Goal: Find specific page/section: Find specific page/section

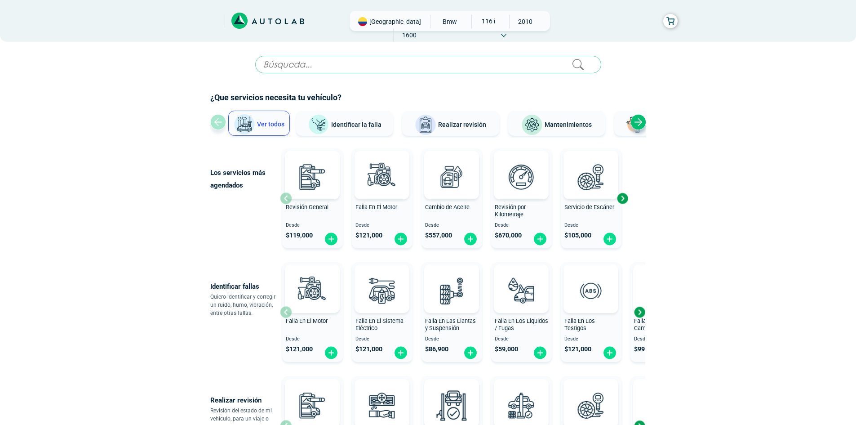
click at [369, 25] on span "[GEOGRAPHIC_DATA]" at bounding box center [395, 21] width 52 height 9
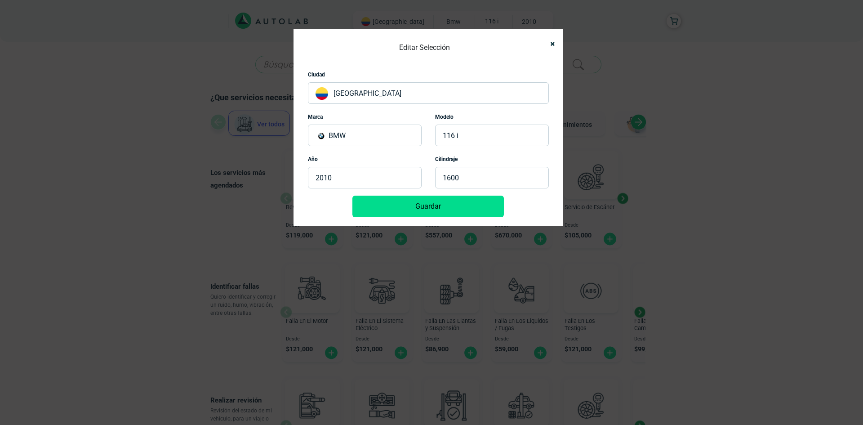
click at [365, 93] on p "[GEOGRAPHIC_DATA]" at bounding box center [428, 93] width 241 height 22
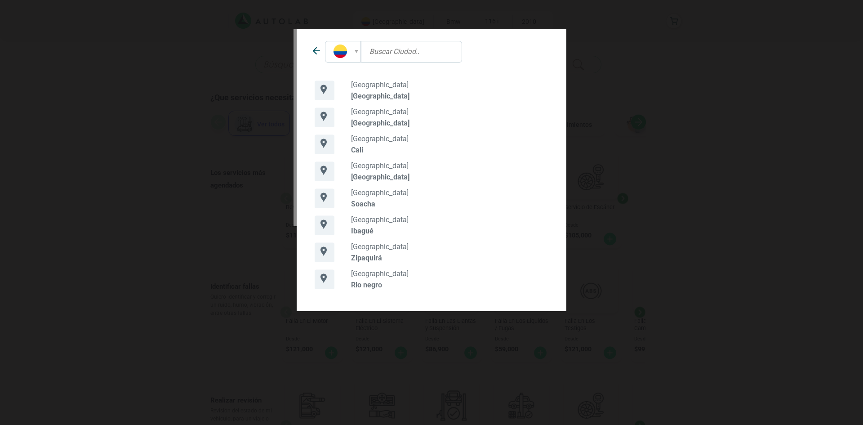
click at [316, 48] on icon at bounding box center [314, 51] width 3 height 6
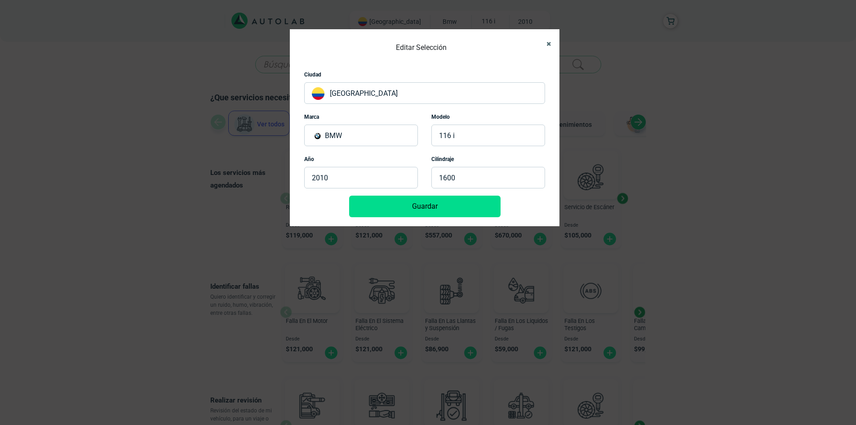
click at [552, 45] on button "Close" at bounding box center [545, 44] width 14 height 20
click at [552, 45] on div at bounding box center [428, 48] width 526 height 14
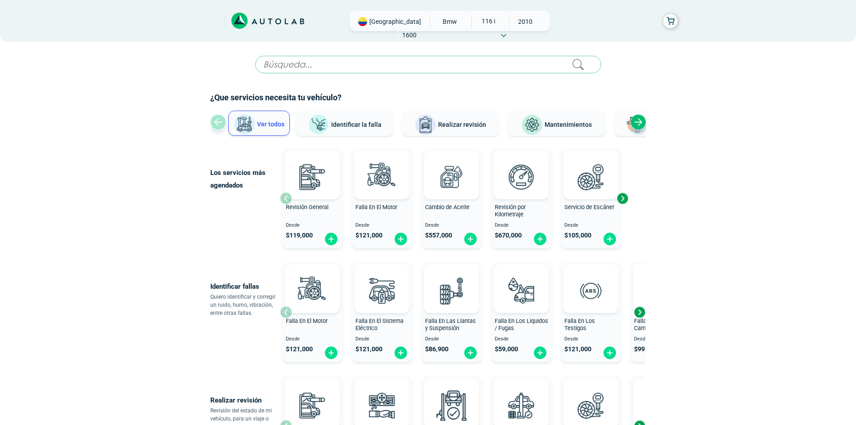
click at [379, 21] on span "[GEOGRAPHIC_DATA]" at bounding box center [395, 21] width 52 height 9
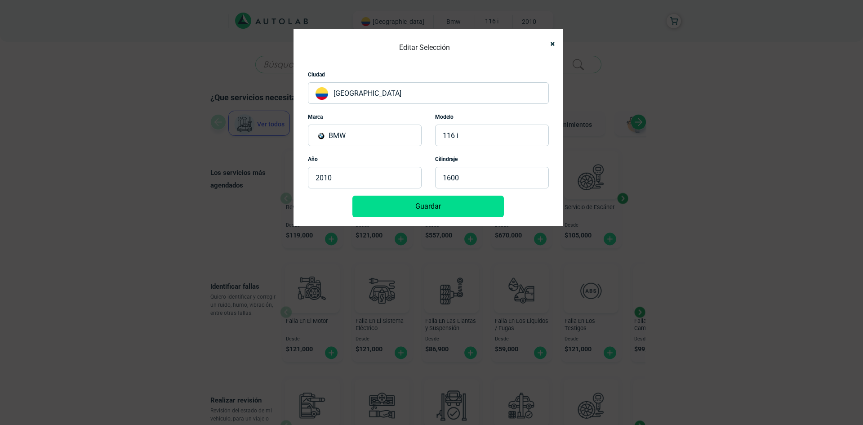
click at [343, 92] on p "[GEOGRAPHIC_DATA]" at bounding box center [428, 93] width 241 height 22
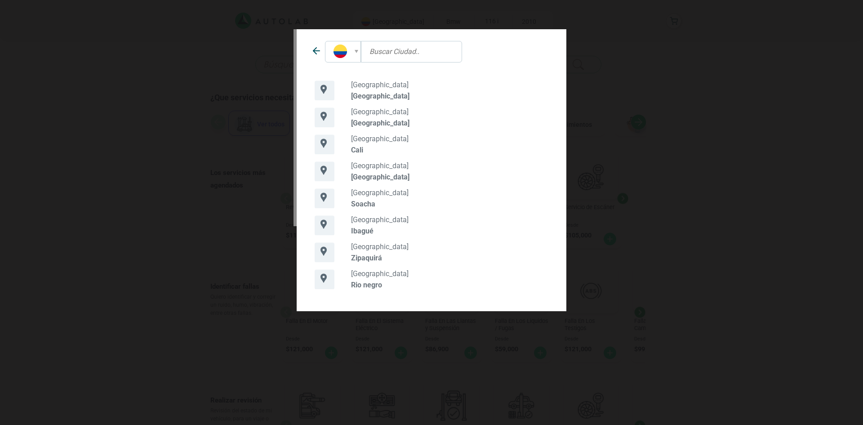
click at [323, 257] on rect at bounding box center [325, 252] width 20 height 20
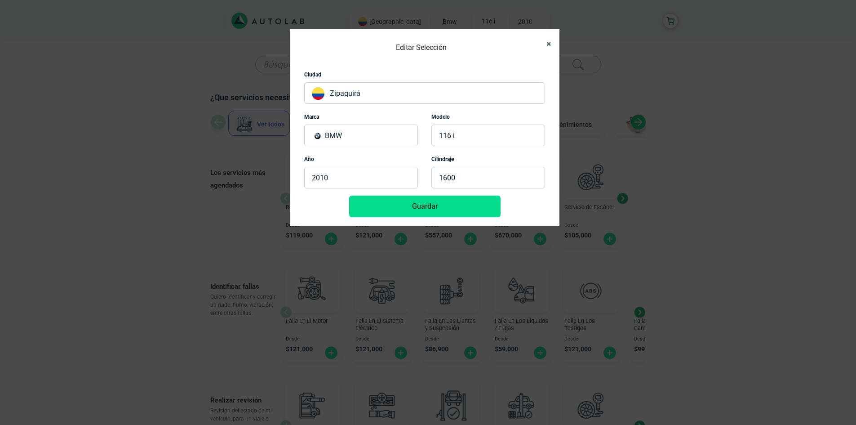
click at [552, 41] on button "Close" at bounding box center [545, 44] width 14 height 20
